Goal: Navigation & Orientation: Find specific page/section

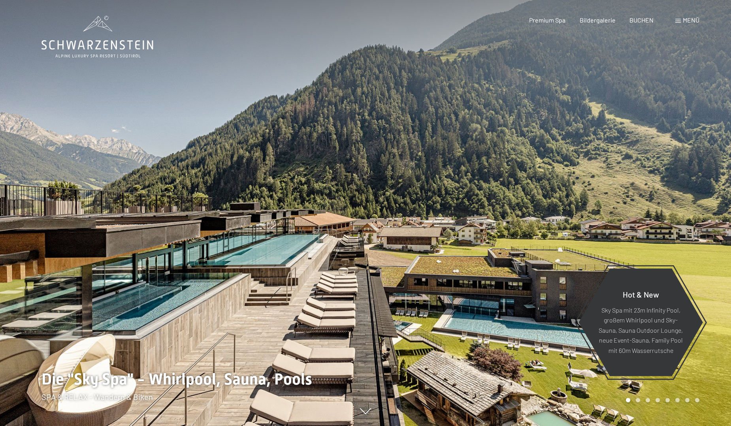
click at [689, 18] on span "Menü" at bounding box center [691, 20] width 17 height 8
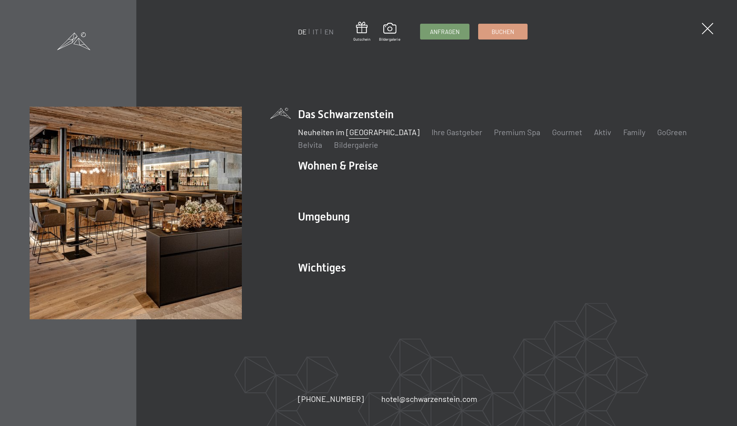
click at [350, 133] on link "Neuheiten im [GEOGRAPHIC_DATA]" at bounding box center [359, 131] width 122 height 9
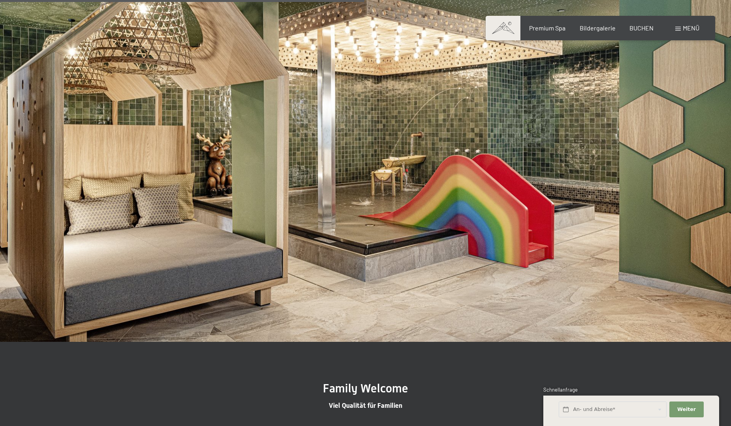
scroll to position [1660, 0]
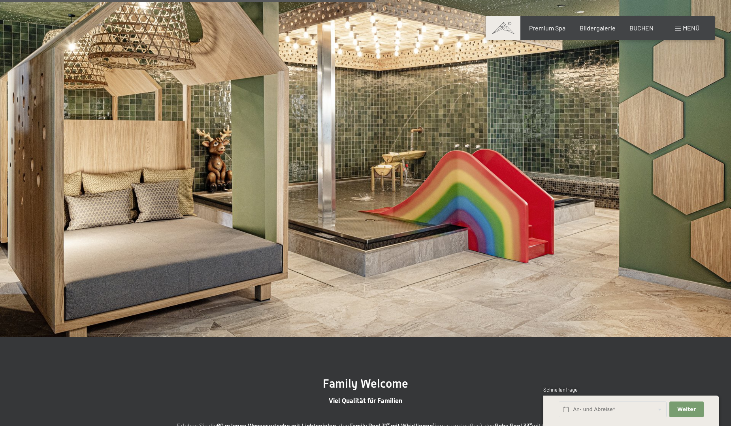
click at [697, 28] on span "Menü" at bounding box center [691, 28] width 17 height 8
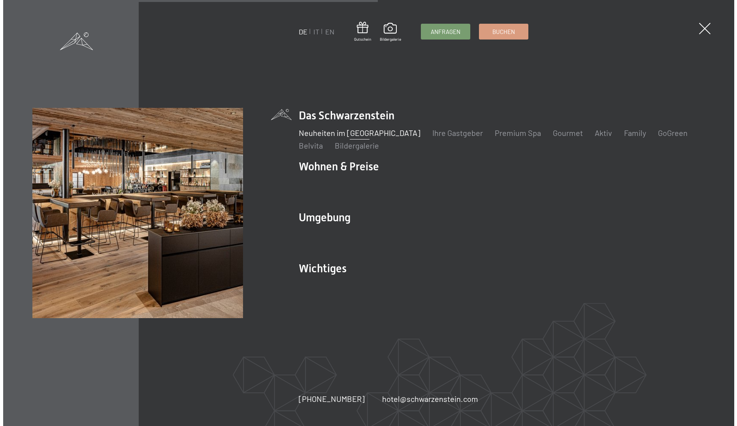
scroll to position [1667, 0]
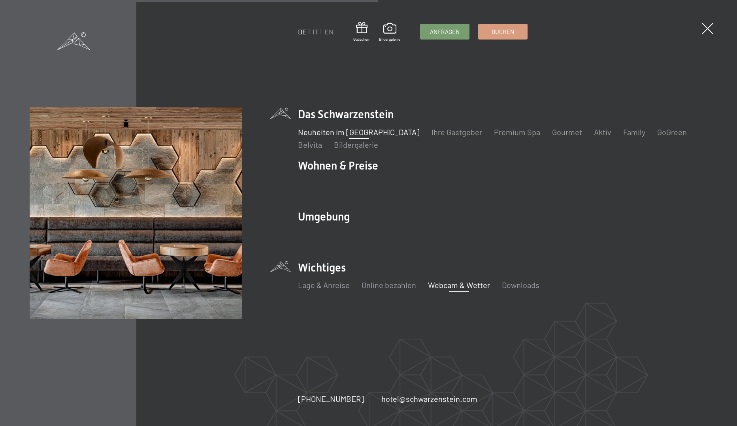
click at [447, 283] on link "Webcam & Wetter" at bounding box center [459, 284] width 62 height 9
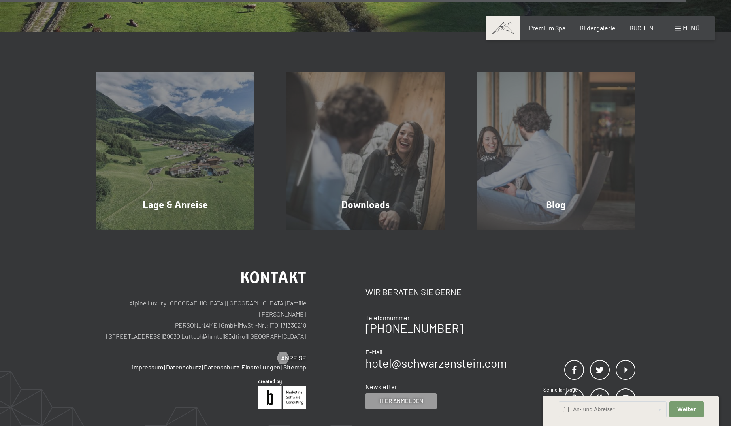
scroll to position [2608, 0]
